Goal: Information Seeking & Learning: Learn about a topic

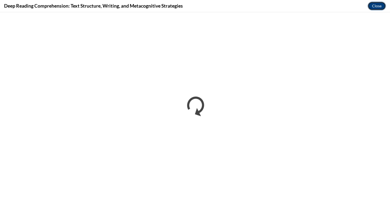
click at [374, 6] on button "Close" at bounding box center [376, 6] width 18 height 9
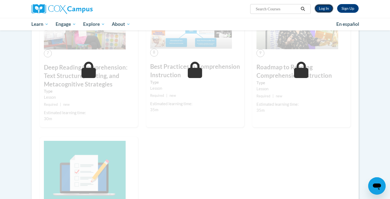
click at [325, 9] on link "Log In" at bounding box center [323, 8] width 19 height 9
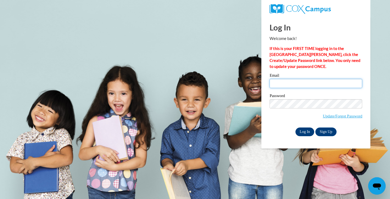
type input "akinsley@cambridge.k12.wi.us"
click at [303, 130] on input "Log In" at bounding box center [304, 132] width 19 height 9
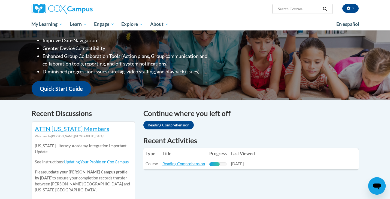
scroll to position [99, 0]
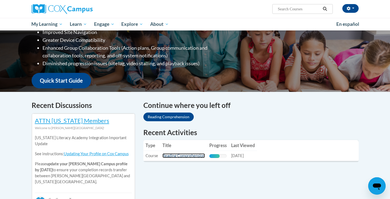
click at [186, 157] on link "Reading Comprehension" at bounding box center [183, 156] width 42 height 5
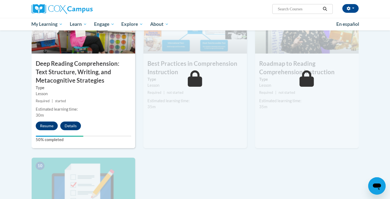
scroll to position [443, 0]
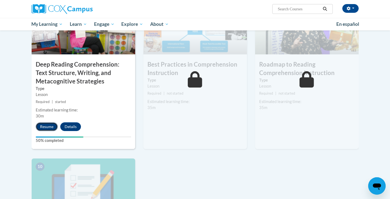
click at [41, 126] on button "Resume" at bounding box center [47, 127] width 22 height 9
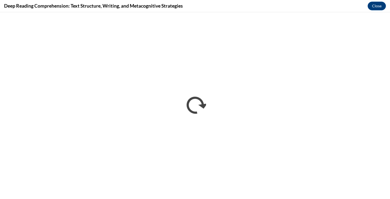
scroll to position [0, 0]
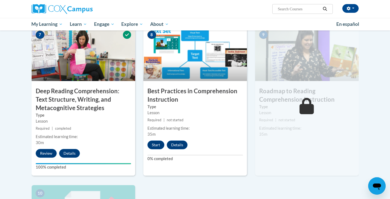
scroll to position [420, 0]
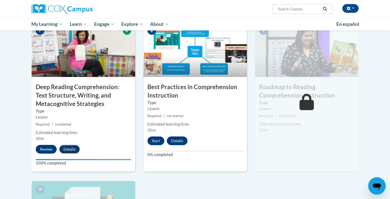
click at [75, 148] on button "Details" at bounding box center [69, 149] width 21 height 9
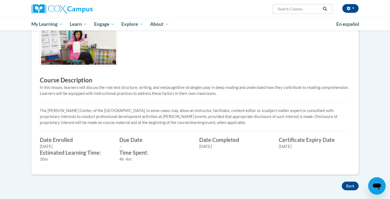
scroll to position [154, 0]
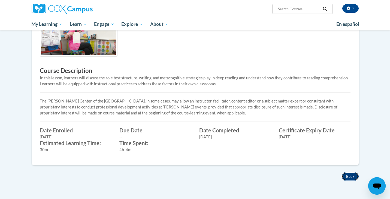
click at [347, 175] on button "Back" at bounding box center [349, 176] width 17 height 9
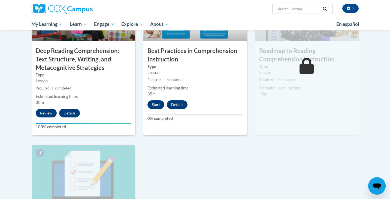
scroll to position [455, 0]
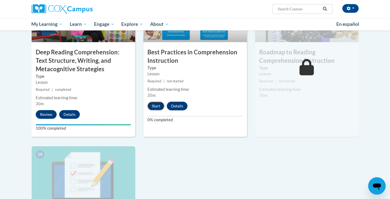
click at [159, 108] on button "Start" at bounding box center [155, 106] width 17 height 9
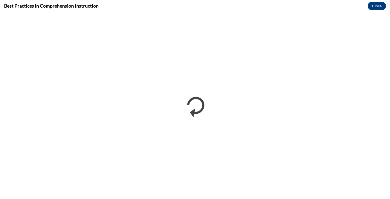
scroll to position [0, 0]
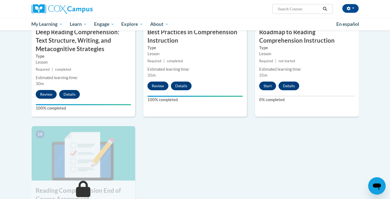
scroll to position [502, 0]
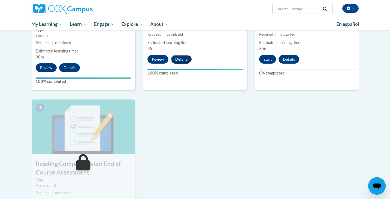
click at [182, 61] on button "Details" at bounding box center [181, 59] width 21 height 9
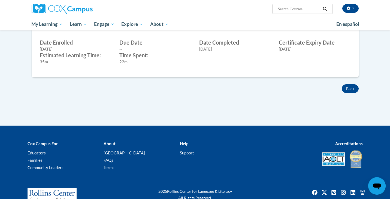
scroll to position [209, 0]
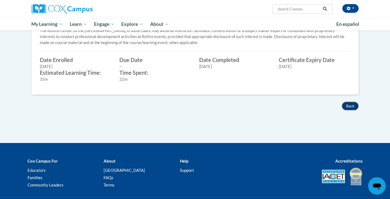
click at [346, 107] on button "Back" at bounding box center [349, 106] width 17 height 9
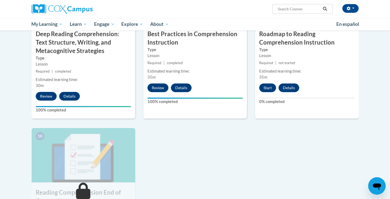
scroll to position [421, 0]
